Goal: Find specific page/section: Find specific page/section

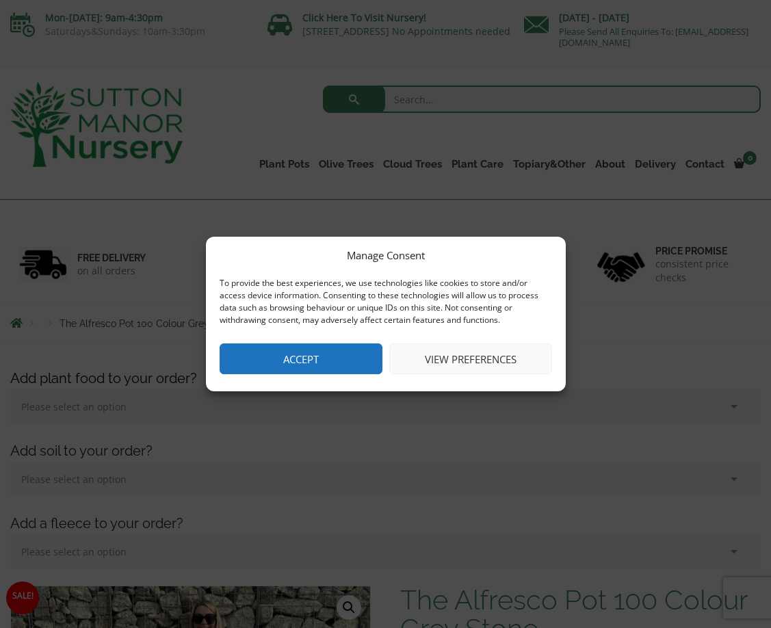
click at [312, 364] on button "Accept" at bounding box center [300, 358] width 163 height 31
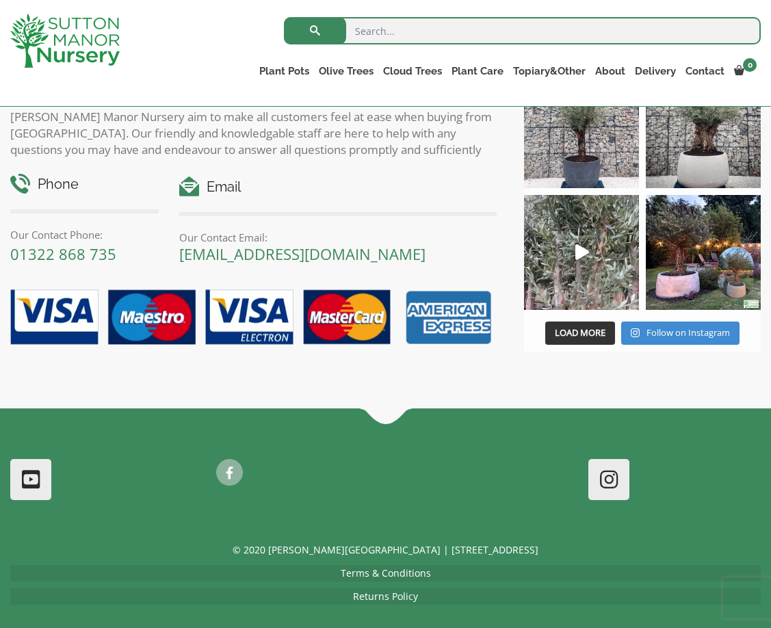
scroll to position [1559, 0]
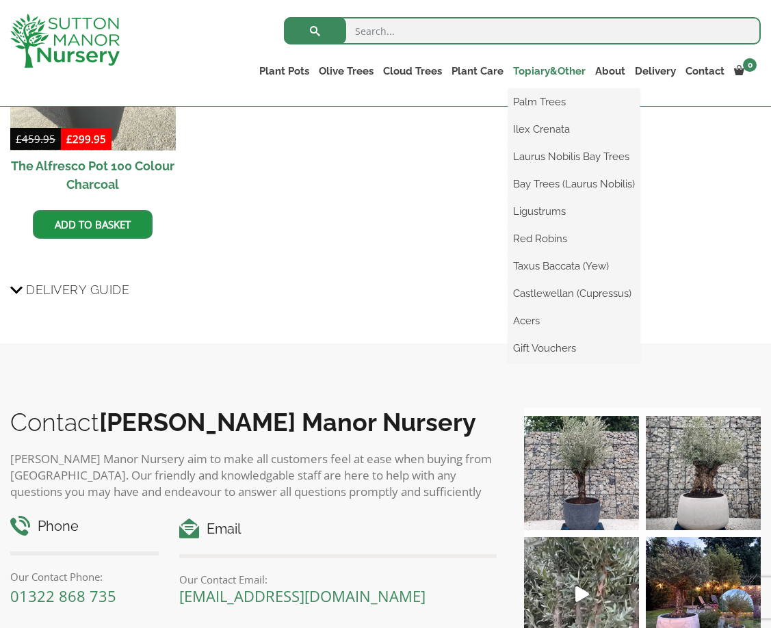
click at [520, 68] on link "Topiary&Other" at bounding box center [549, 71] width 82 height 19
click at [520, 187] on link "Bay Trees (Laurus Nobilis)" at bounding box center [573, 184] width 131 height 21
